Goal: Navigation & Orientation: Find specific page/section

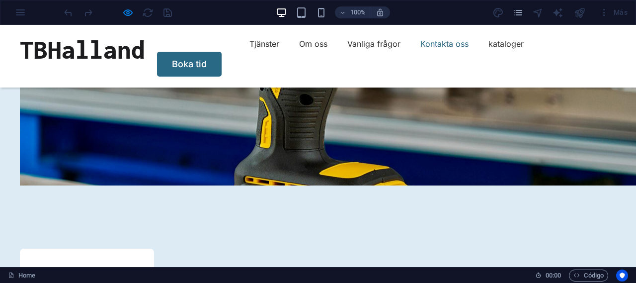
scroll to position [4183, 0]
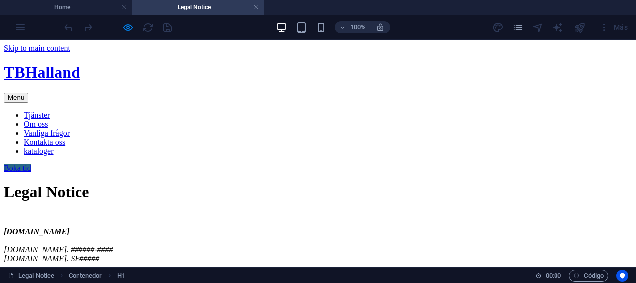
scroll to position [0, 0]
click at [84, 6] on h4 "Home" at bounding box center [66, 7] width 132 height 11
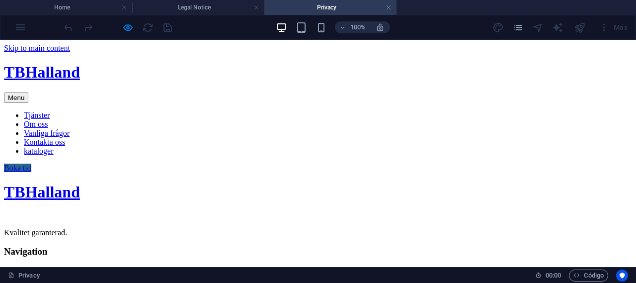
scroll to position [0, 0]
click at [82, 4] on h4 "Home" at bounding box center [66, 7] width 132 height 11
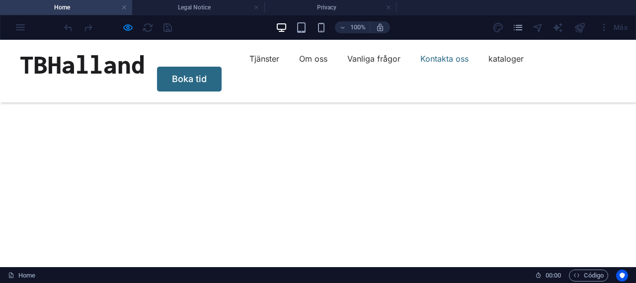
scroll to position [4170, 0]
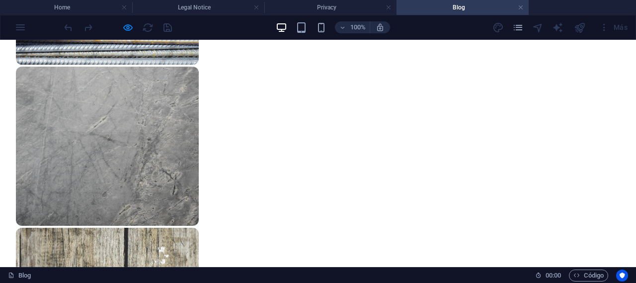
scroll to position [916, 0]
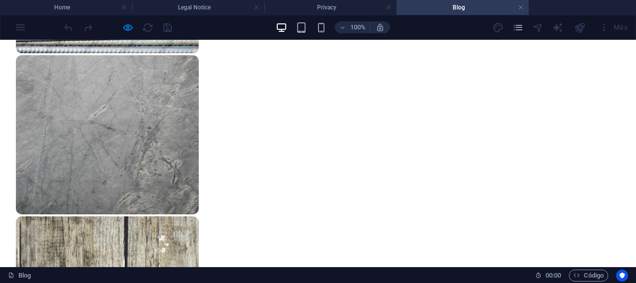
click at [525, 5] on h4 "Blog" at bounding box center [462, 7] width 132 height 11
click at [522, 6] on link at bounding box center [521, 7] width 6 height 9
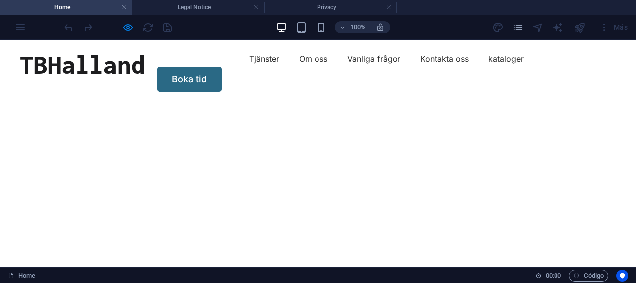
scroll to position [4170, 0]
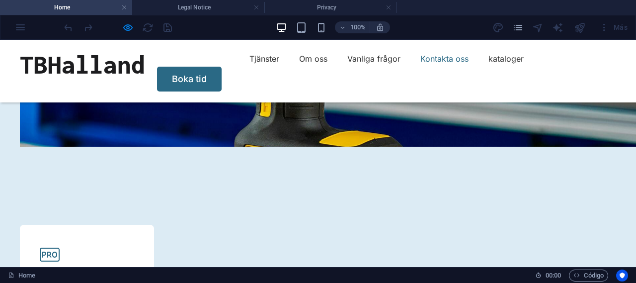
scroll to position [4210, 0]
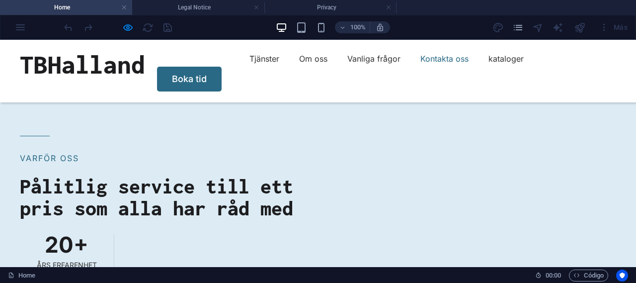
scroll to position [3746, 0]
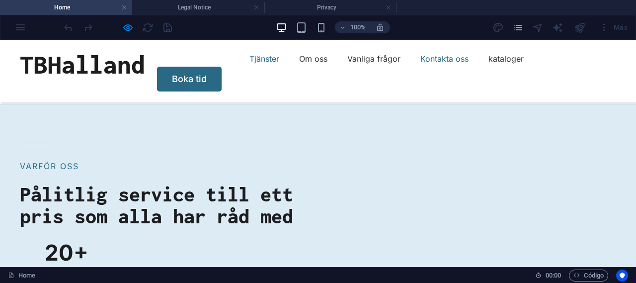
click at [249, 64] on link "Tjänster" at bounding box center [264, 59] width 30 height 16
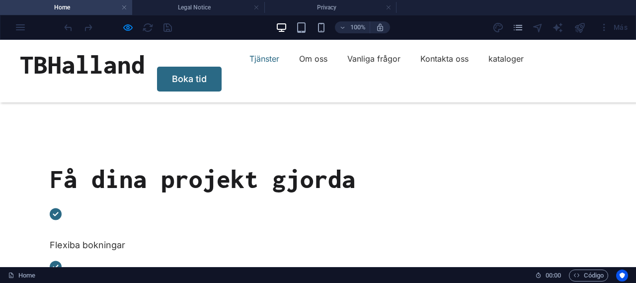
scroll to position [227, 0]
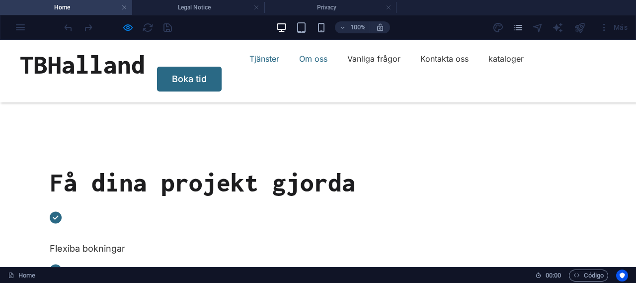
click at [299, 64] on link "Om oss" at bounding box center [313, 59] width 28 height 16
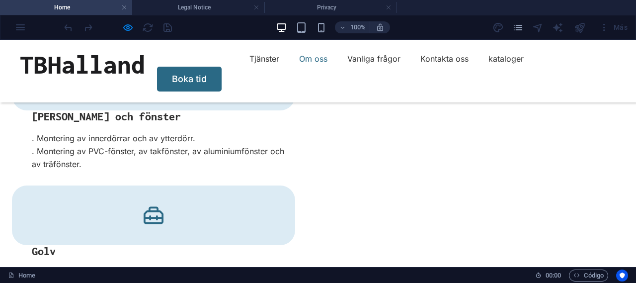
scroll to position [1796, 0]
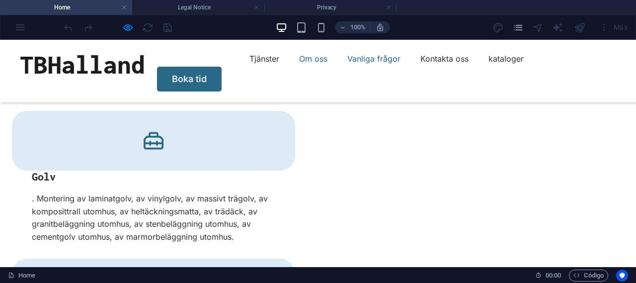
click at [347, 63] on link "Vanliga frågor" at bounding box center [373, 59] width 53 height 16
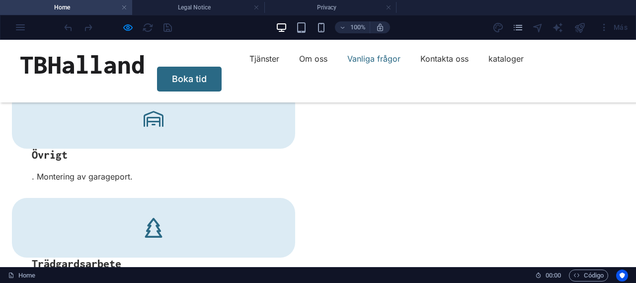
scroll to position [2326, 0]
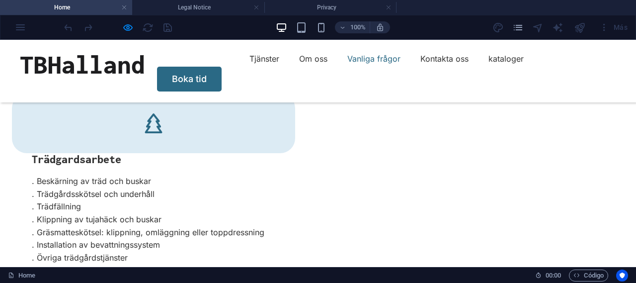
click at [222, 67] on link "Boka tid" at bounding box center [189, 79] width 65 height 25
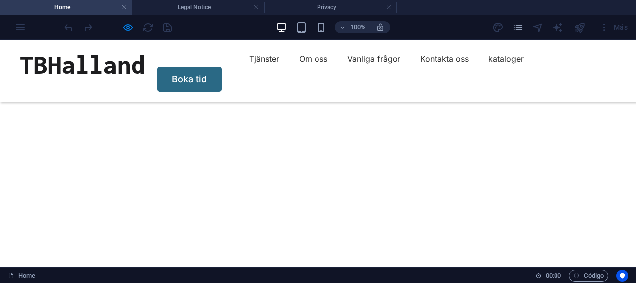
scroll to position [87, 0]
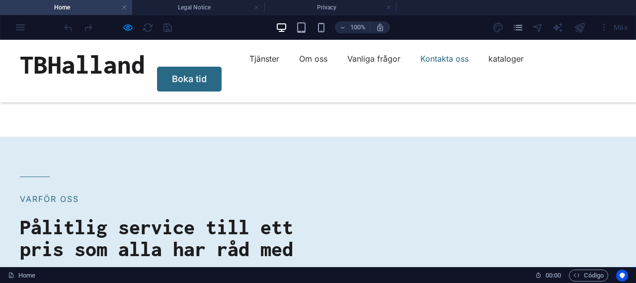
scroll to position [3985, 0]
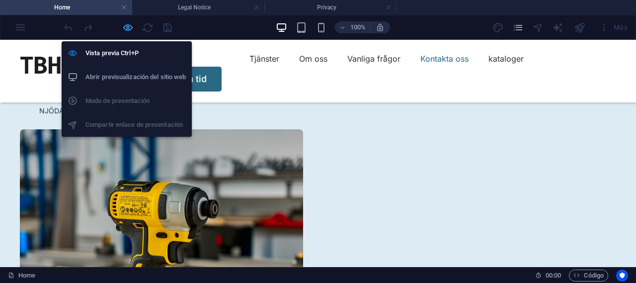
click at [126, 25] on icon "button" at bounding box center [127, 27] width 11 height 11
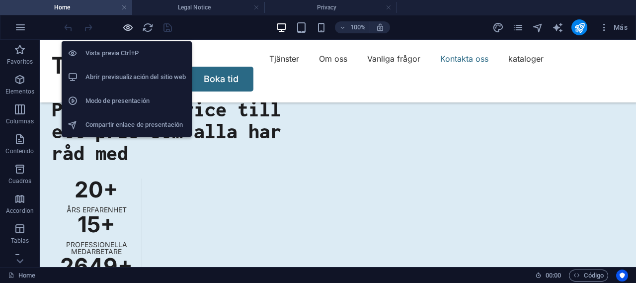
scroll to position [4122, 0]
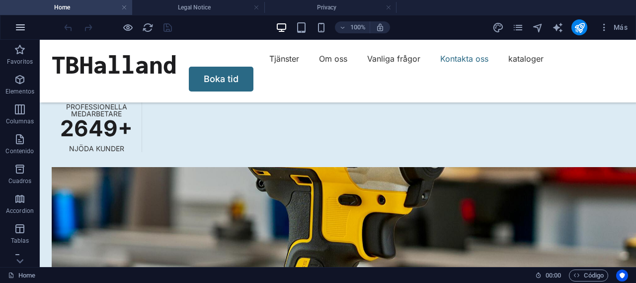
click at [15, 27] on icon "button" at bounding box center [20, 27] width 12 height 12
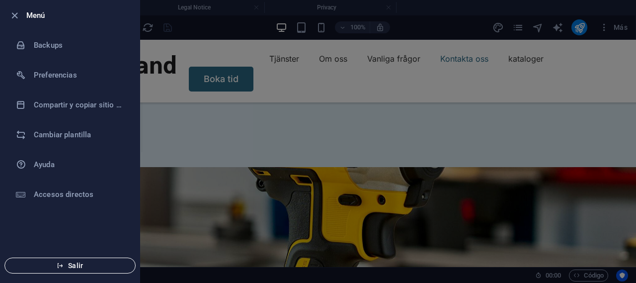
click at [62, 265] on icon "button" at bounding box center [60, 265] width 7 height 7
